Goal: Transaction & Acquisition: Download file/media

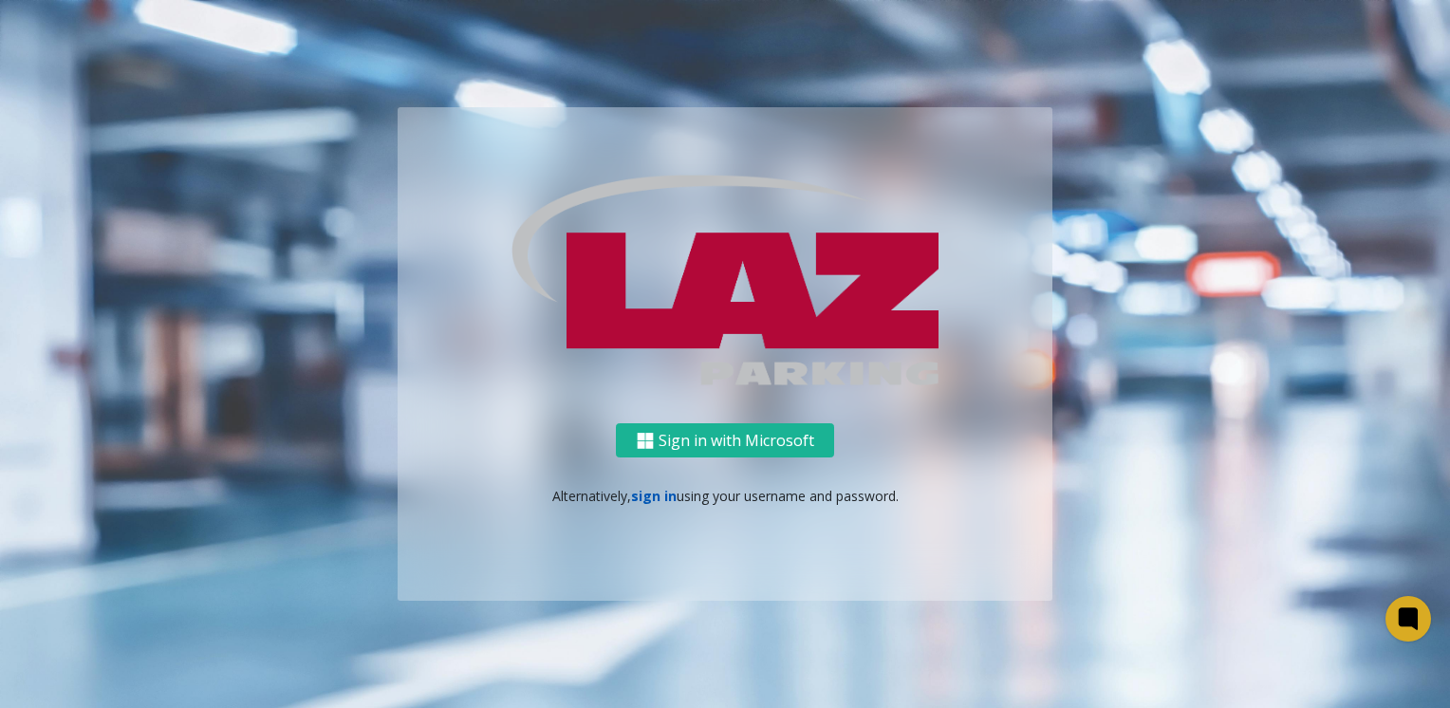
click at [658, 505] on link "sign in" at bounding box center [654, 496] width 46 height 18
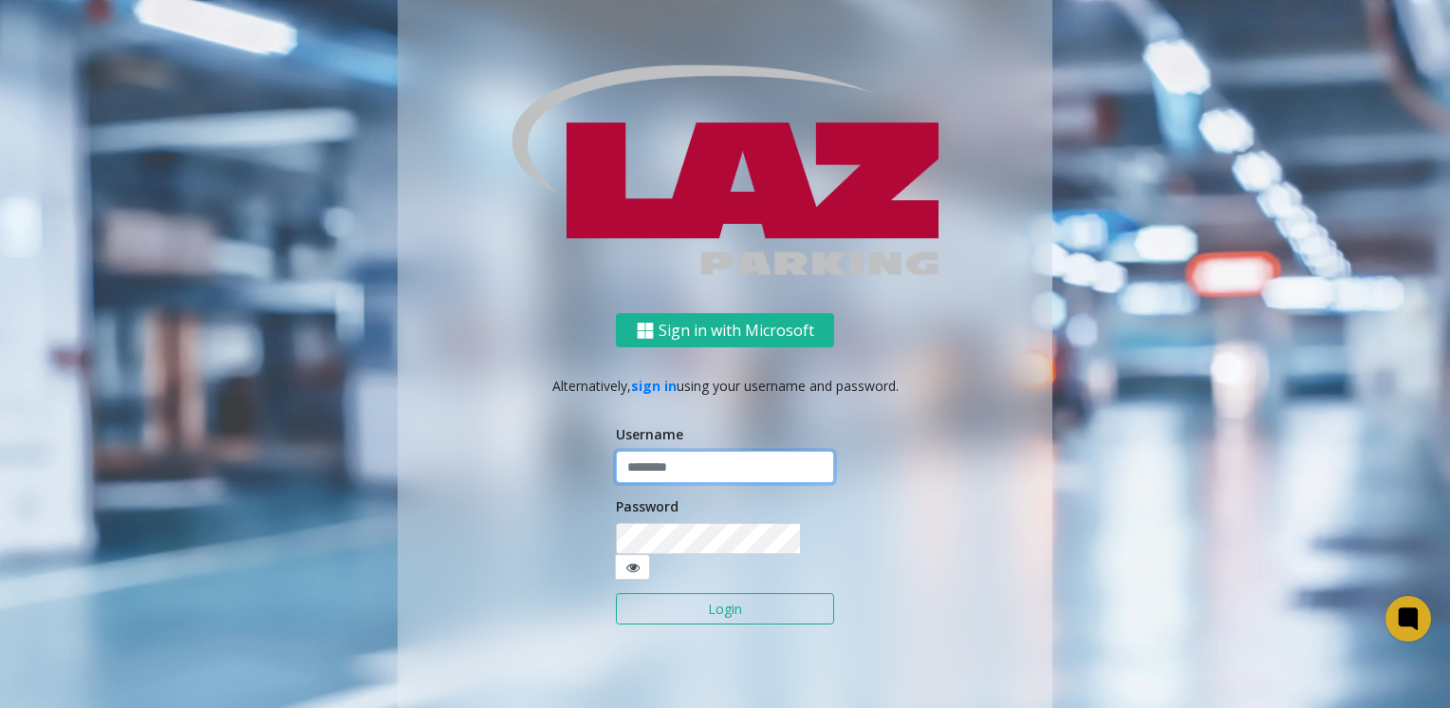
click at [679, 483] on input "text" at bounding box center [725, 467] width 218 height 32
type input "*******"
click at [616, 593] on button "Login" at bounding box center [725, 609] width 218 height 32
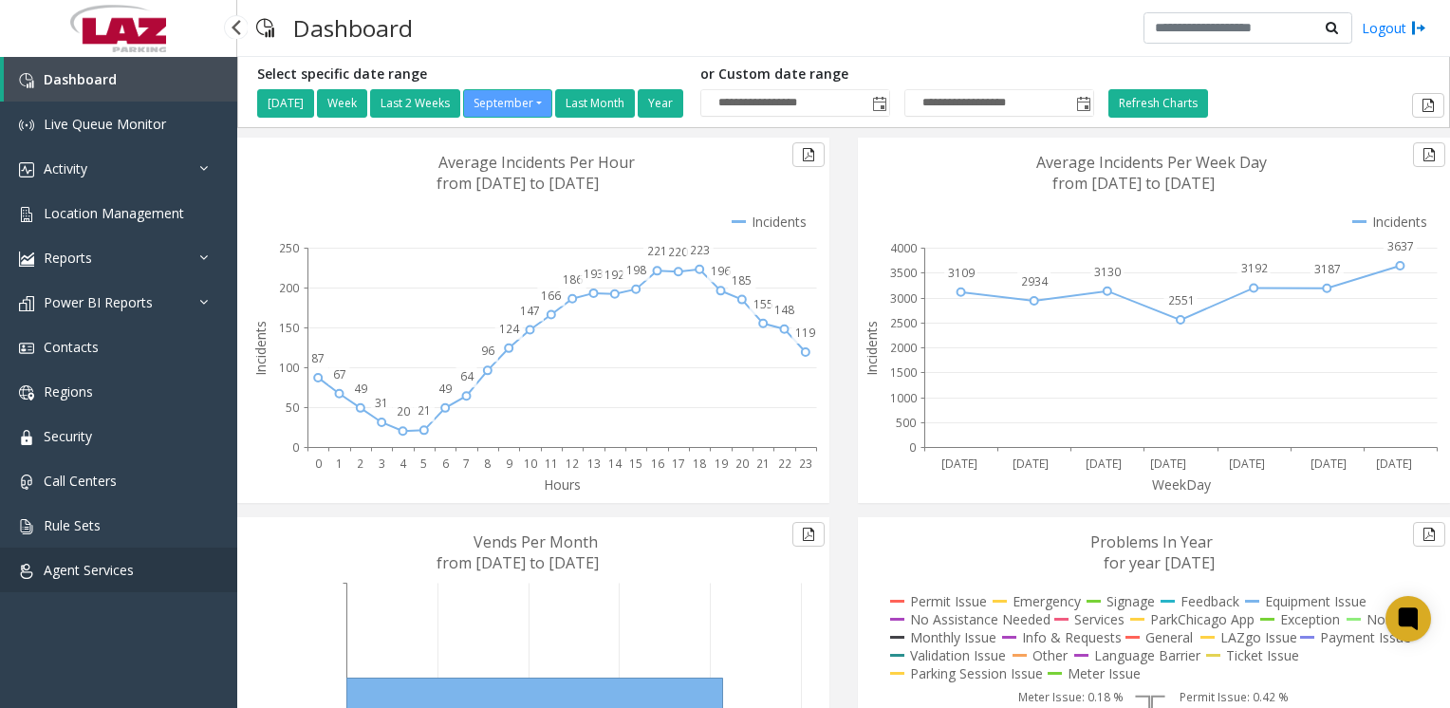
click at [103, 584] on link "Agent Services" at bounding box center [118, 570] width 237 height 45
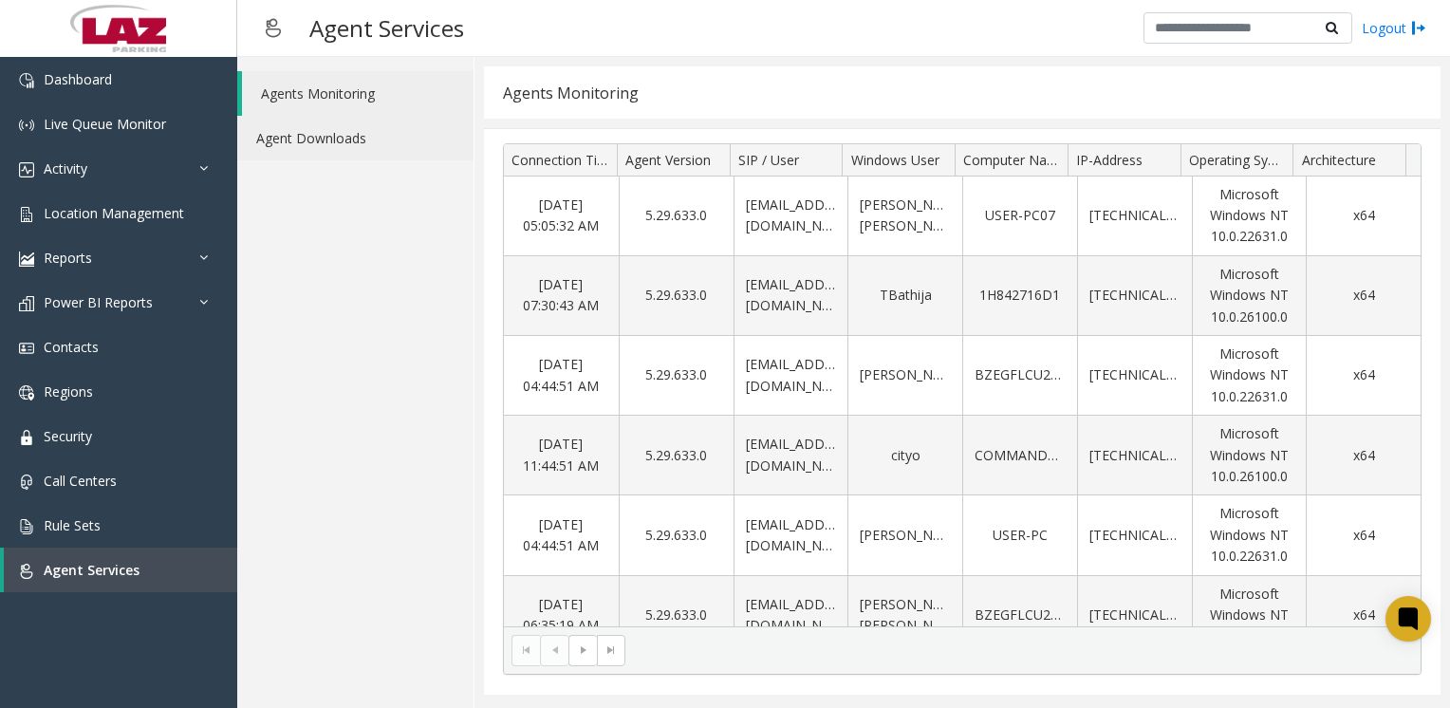
click at [337, 150] on link "Agent Downloads" at bounding box center [355, 138] width 236 height 45
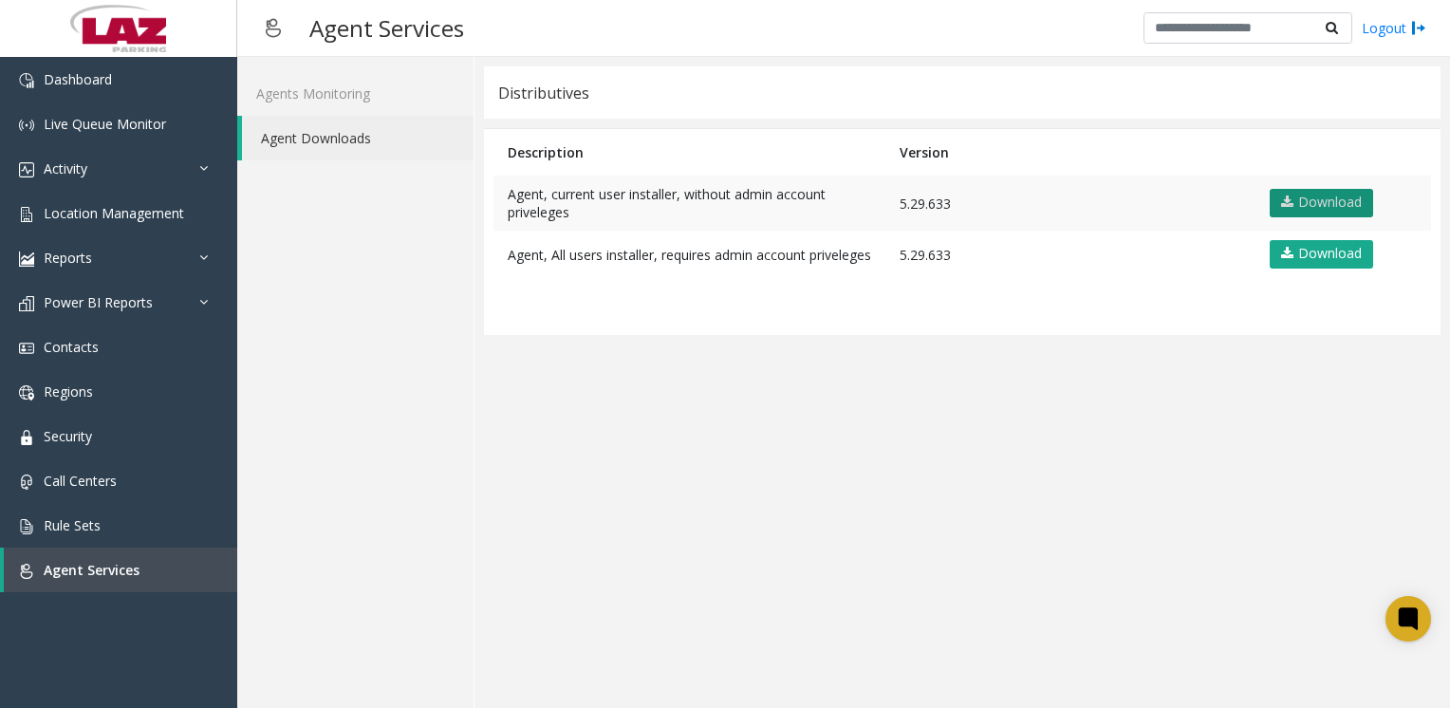
click at [1325, 200] on link "Download" at bounding box center [1321, 203] width 103 height 28
click at [1382, 44] on div "Logout" at bounding box center [1285, 28] width 283 height 32
click at [1385, 23] on link "Logout" at bounding box center [1394, 28] width 65 height 20
